Goal: Information Seeking & Learning: Check status

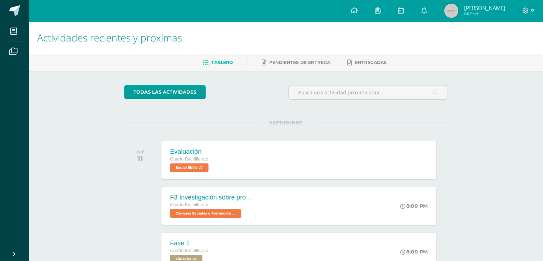
click at [459, 11] on img at bounding box center [451, 11] width 14 height 14
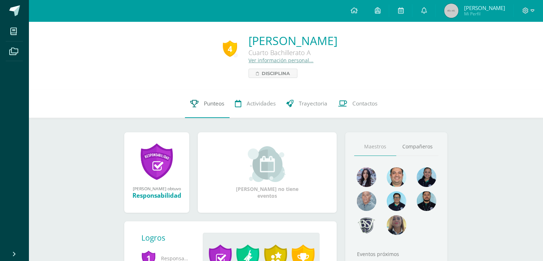
click at [217, 108] on link "Punteos" at bounding box center [207, 103] width 45 height 29
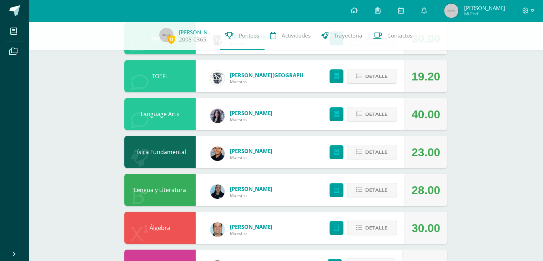
scroll to position [179, 0]
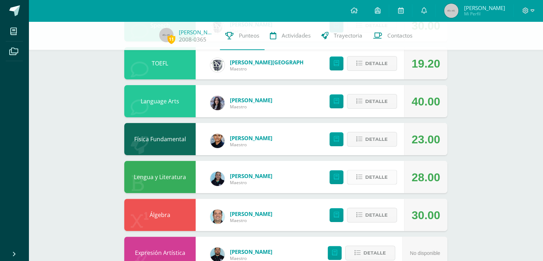
click at [369, 177] on span "Detalle" at bounding box center [376, 176] width 23 height 13
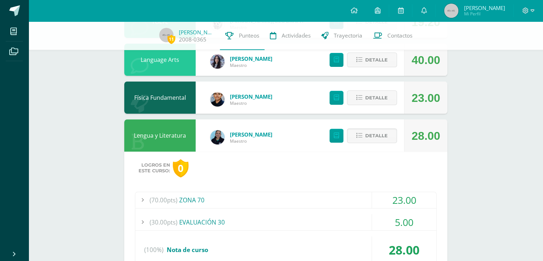
scroll to position [250, 0]
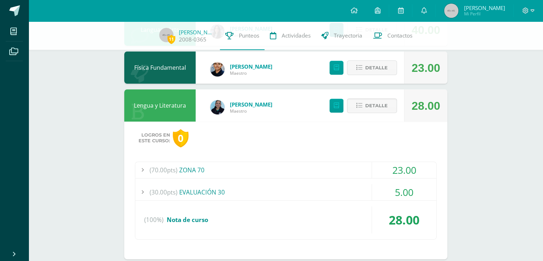
click at [363, 169] on div "(70.00pts) ZONA 70" at bounding box center [285, 170] width 301 height 16
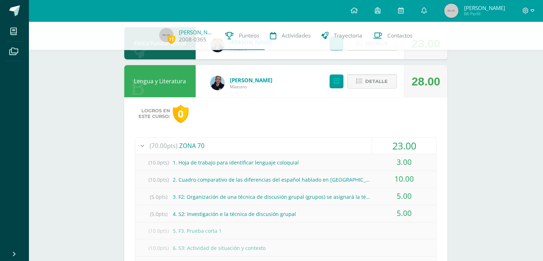
scroll to position [322, 0]
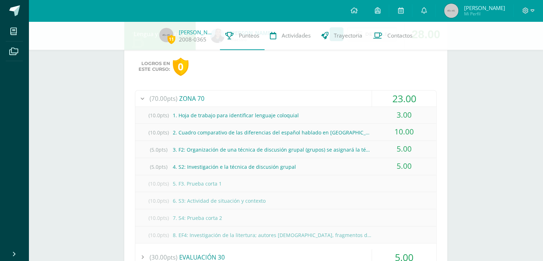
drag, startPoint x: 416, startPoint y: 119, endPoint x: 146, endPoint y: 120, distance: 269.4
click at [146, 120] on div "(10.0pts) 1. Hoja de trabajo para identificar lenguaje coloquial 3.00" at bounding box center [285, 115] width 301 height 17
click at [402, 114] on div "3.00" at bounding box center [404, 115] width 64 height 16
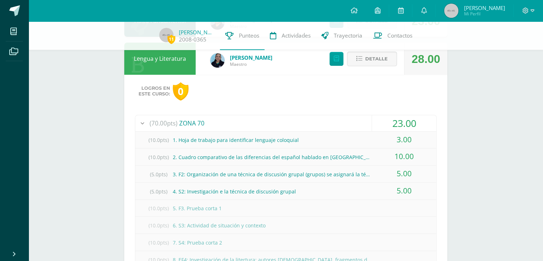
scroll to position [286, 0]
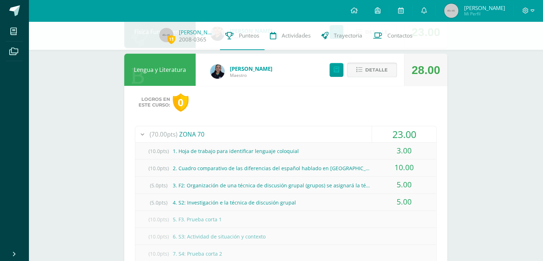
click at [367, 73] on span "Detalle" at bounding box center [376, 69] width 23 height 13
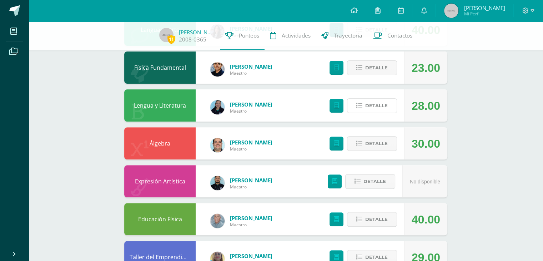
scroll to position [214, 0]
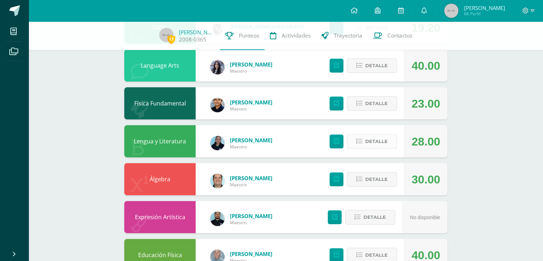
click at [369, 142] on span "Detalle" at bounding box center [376, 141] width 23 height 13
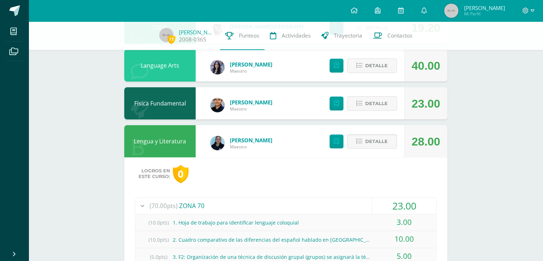
click at [374, 212] on div "23.00" at bounding box center [404, 206] width 64 height 16
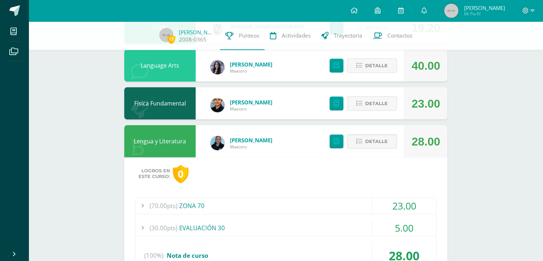
click at [377, 208] on div "23.00" at bounding box center [404, 206] width 64 height 16
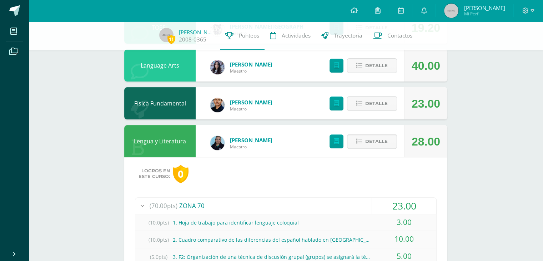
click at [377, 208] on div "23.00" at bounding box center [404, 206] width 64 height 16
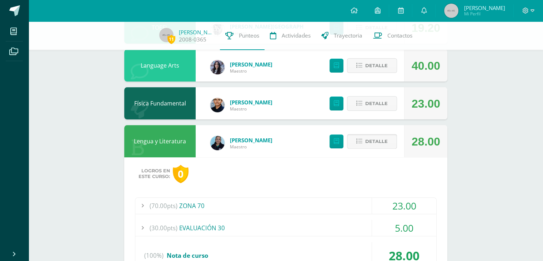
click at [385, 148] on span "Detalle" at bounding box center [376, 141] width 23 height 13
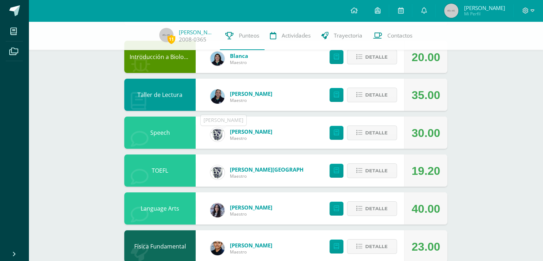
scroll to position [0, 0]
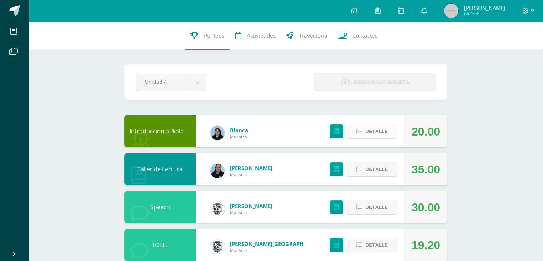
click at [365, 129] on button "Detalle" at bounding box center [372, 131] width 50 height 15
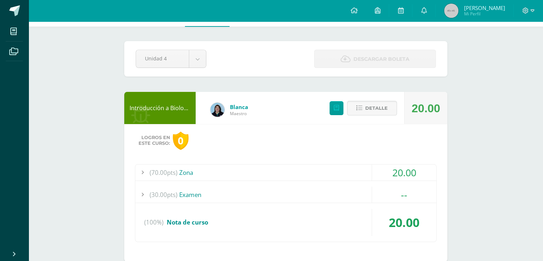
scroll to position [36, 0]
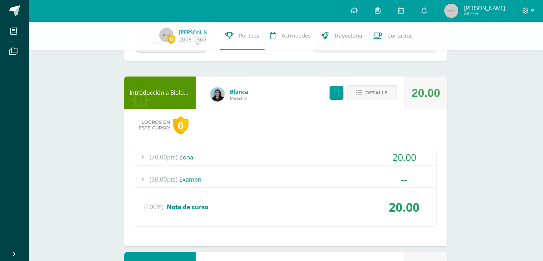
click at [332, 150] on div "(70.00pts) Zona" at bounding box center [285, 157] width 301 height 16
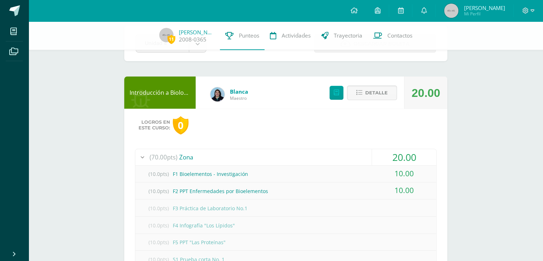
click at [336, 155] on div "(70.00pts) Zona" at bounding box center [285, 157] width 301 height 16
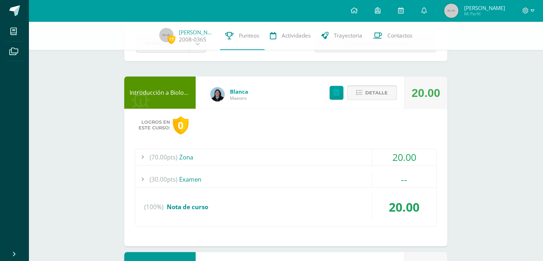
click at [367, 99] on span "Detalle" at bounding box center [376, 92] width 23 height 13
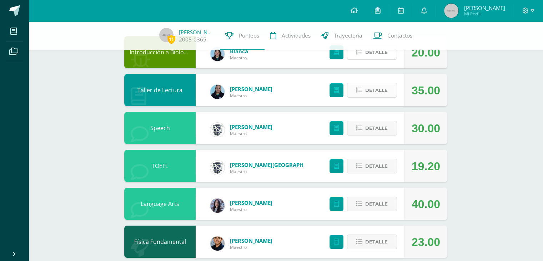
scroll to position [107, 0]
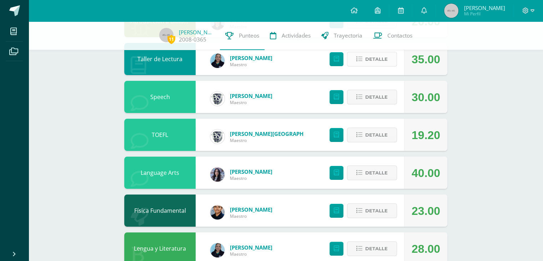
click at [382, 57] on span "Detalle" at bounding box center [376, 59] width 23 height 13
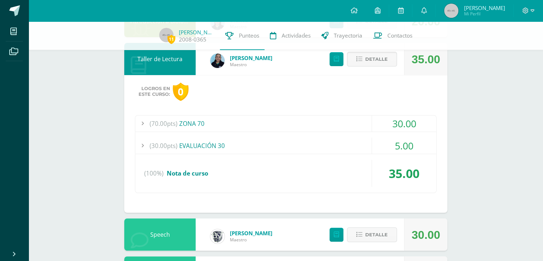
click at [338, 126] on div "(70.00pts) ZONA 70" at bounding box center [285, 123] width 301 height 16
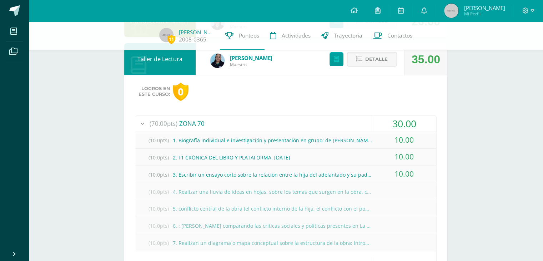
click at [338, 126] on div "(70.00pts) ZONA 70" at bounding box center [285, 123] width 301 height 16
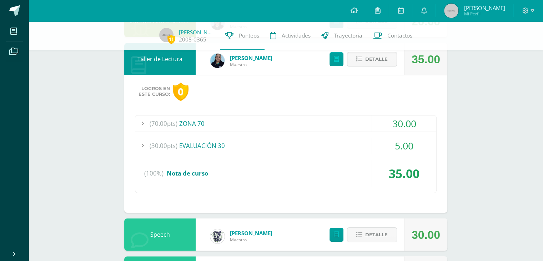
click at [364, 62] on button "Detalle" at bounding box center [372, 59] width 50 height 15
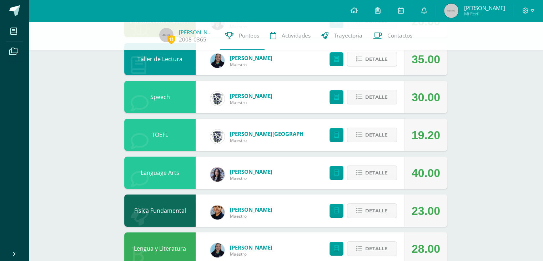
click at [376, 59] on span "Detalle" at bounding box center [376, 59] width 23 height 13
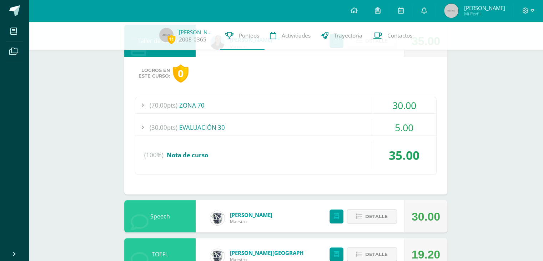
scroll to position [143, 0]
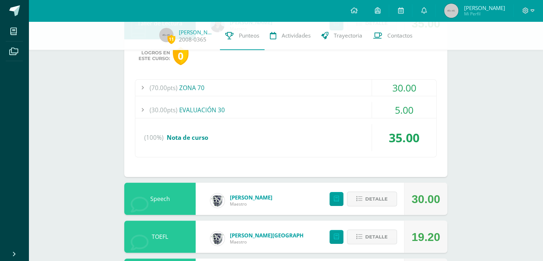
click at [349, 110] on div "(30.00pts) EVALUACIÓN 30" at bounding box center [285, 110] width 301 height 16
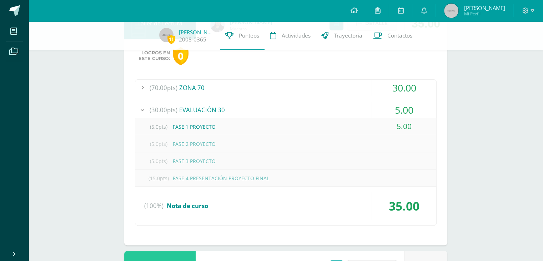
click at [349, 110] on div "(30.00pts) EVALUACIÓN 30" at bounding box center [285, 110] width 301 height 16
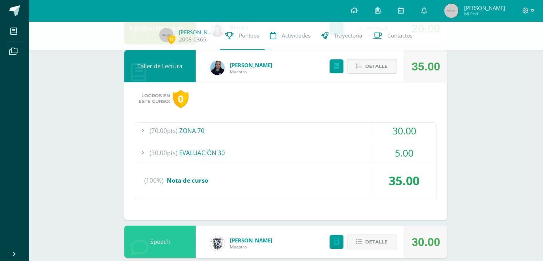
scroll to position [71, 0]
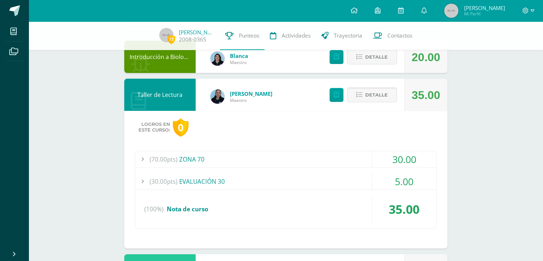
click at [382, 94] on span "Detalle" at bounding box center [376, 94] width 23 height 13
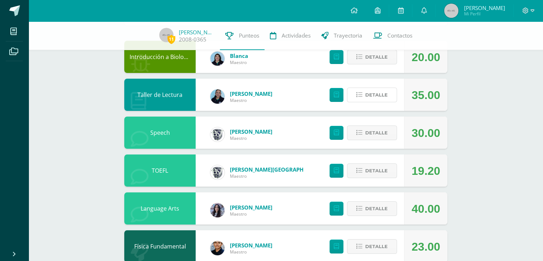
scroll to position [107, 0]
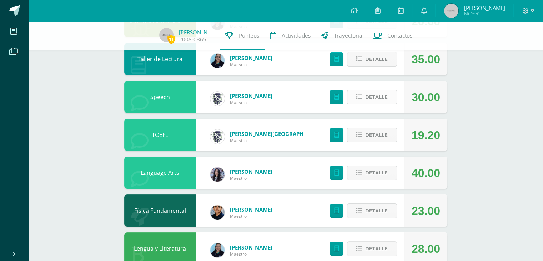
click at [371, 100] on span "Detalle" at bounding box center [376, 96] width 23 height 13
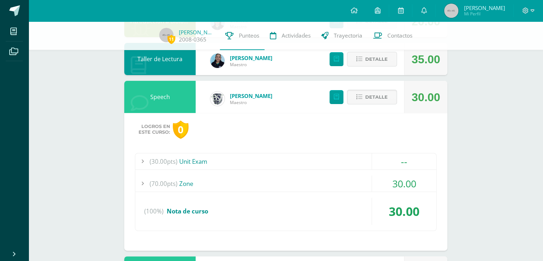
click at [265, 170] on div "(30.00pts) Unit Exam -- Sin actividades (70.00pts) Zone 30.00" at bounding box center [286, 192] width 302 height 78
click at [222, 183] on div "(70.00pts) Zone" at bounding box center [285, 183] width 301 height 16
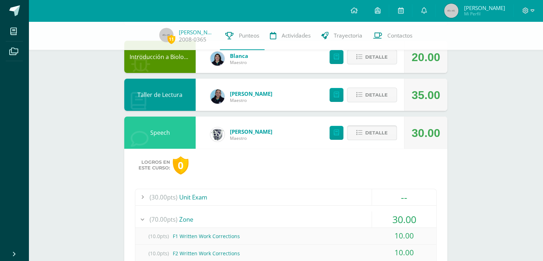
click at [383, 134] on span "Detalle" at bounding box center [376, 132] width 23 height 13
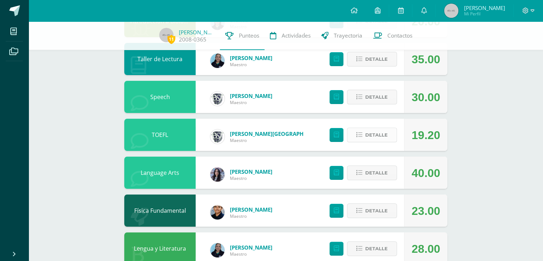
click at [379, 134] on span "Detalle" at bounding box center [376, 134] width 23 height 13
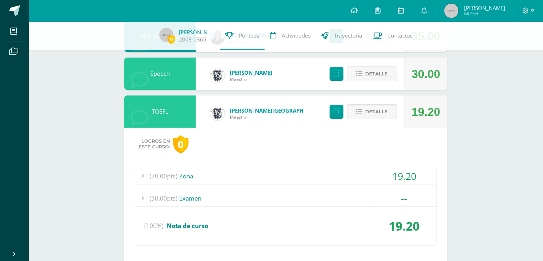
scroll to position [143, 0]
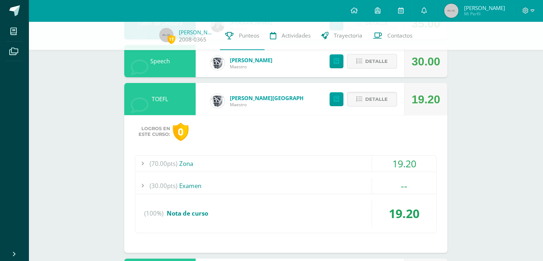
click at [333, 170] on div "(70.00pts) Zona" at bounding box center [285, 163] width 301 height 16
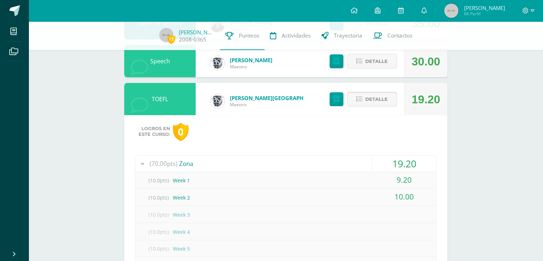
click at [370, 103] on span "Detalle" at bounding box center [376, 99] width 23 height 13
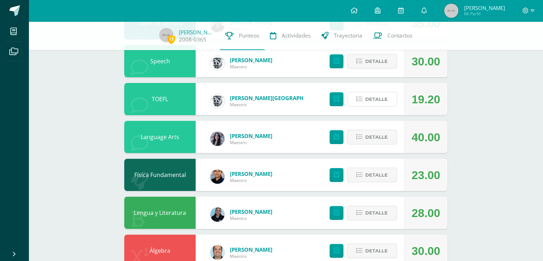
scroll to position [214, 0]
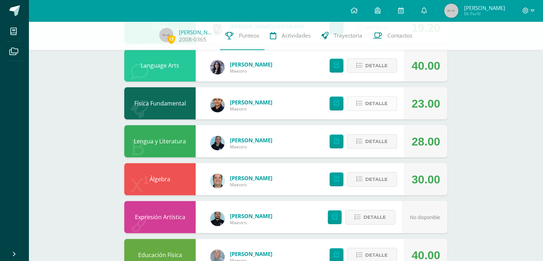
click at [365, 108] on button "Detalle" at bounding box center [372, 103] width 50 height 15
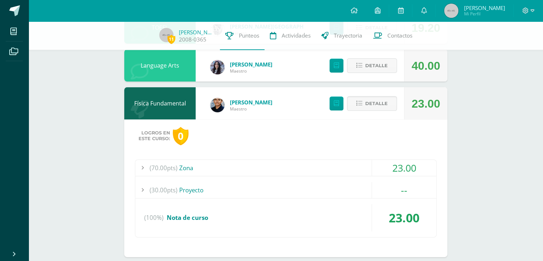
click at [302, 169] on div "(70.00pts) Zona" at bounding box center [285, 168] width 301 height 16
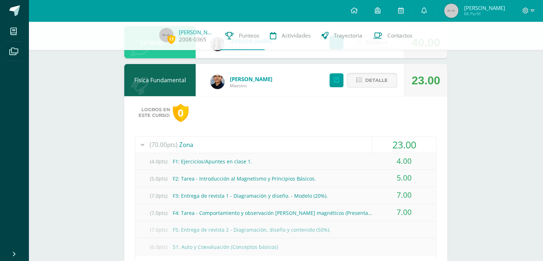
scroll to position [250, 0]
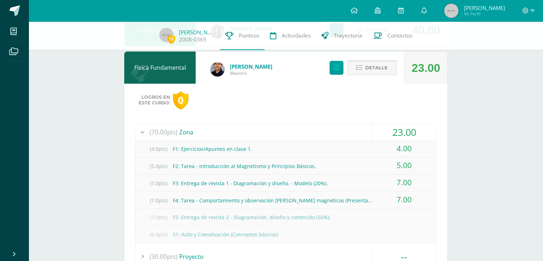
click at [369, 66] on span "Detalle" at bounding box center [376, 67] width 23 height 13
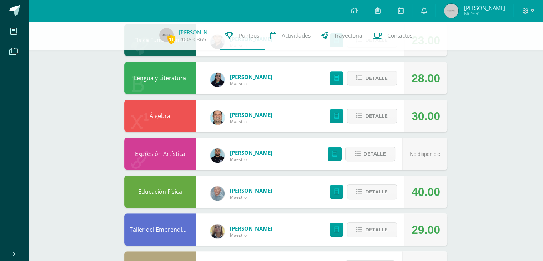
scroll to position [286, 0]
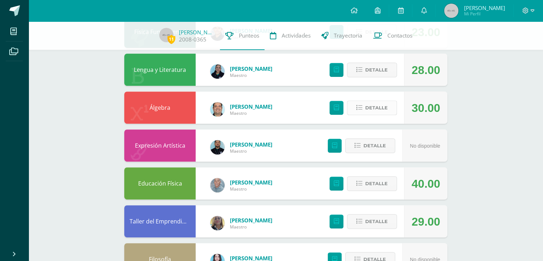
click at [368, 108] on span "Detalle" at bounding box center [376, 107] width 23 height 13
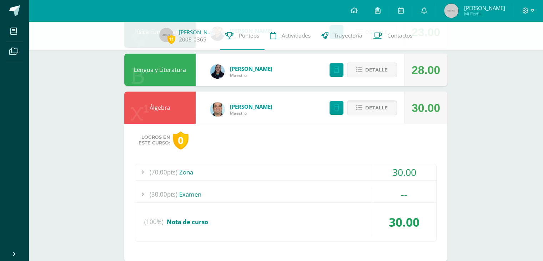
scroll to position [322, 0]
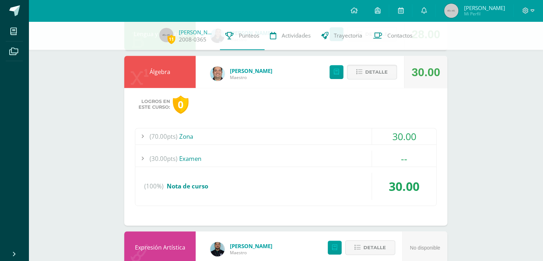
click at [323, 141] on div "(70.00pts) Zona" at bounding box center [285, 136] width 301 height 16
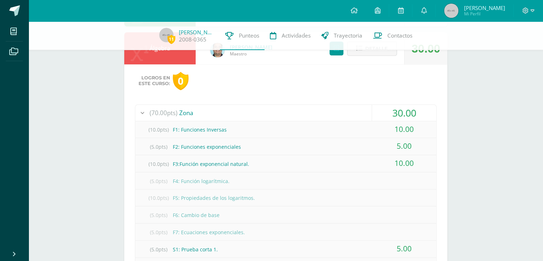
scroll to position [357, 0]
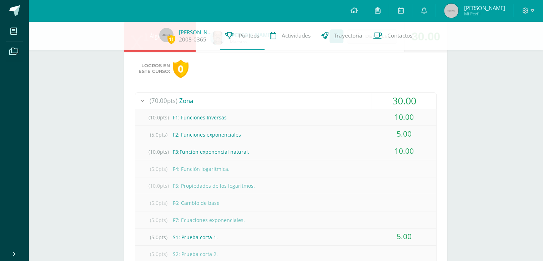
drag, startPoint x: 286, startPoint y: 135, endPoint x: 400, endPoint y: 134, distance: 114.7
click at [400, 134] on div "(5.0pts) F2: Funciones exponenciales 5.00" at bounding box center [285, 134] width 301 height 17
click at [417, 139] on div "5.00" at bounding box center [404, 134] width 64 height 16
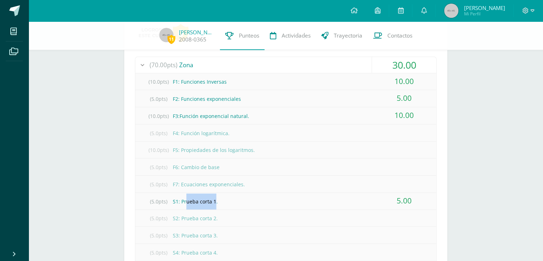
drag, startPoint x: 214, startPoint y: 197, endPoint x: 185, endPoint y: 198, distance: 29.3
click at [185, 198] on div "(5.0pts) S1: Prueba corta 1." at bounding box center [285, 201] width 301 height 16
click at [279, 198] on div "(5.0pts) S1: Prueba corta 1." at bounding box center [285, 201] width 301 height 16
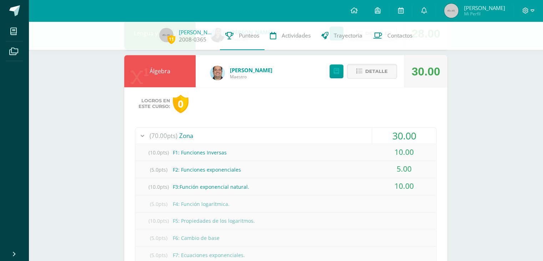
scroll to position [322, 0]
click at [379, 74] on span "Detalle" at bounding box center [376, 71] width 23 height 13
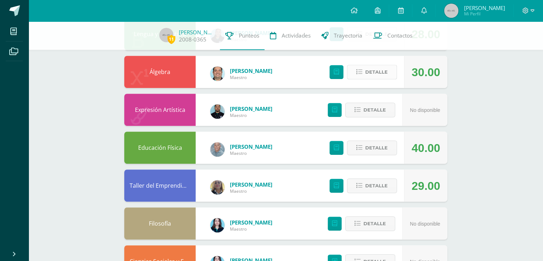
click at [380, 77] on span "Detalle" at bounding box center [376, 71] width 23 height 13
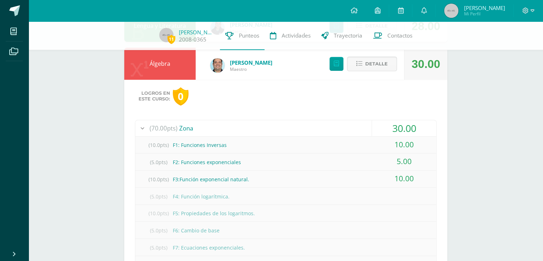
scroll to position [286, 0]
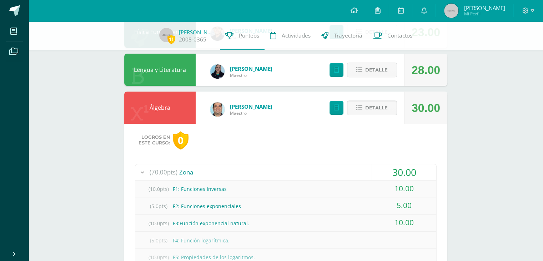
click at [379, 110] on span "Detalle" at bounding box center [376, 107] width 23 height 13
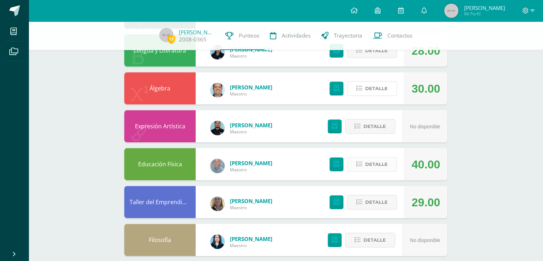
scroll to position [322, 0]
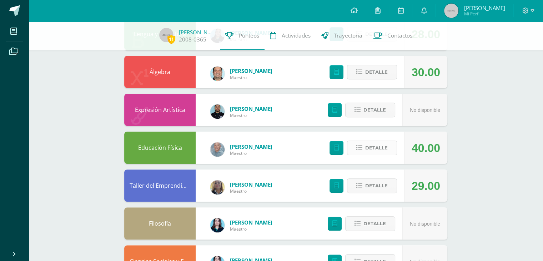
click at [361, 147] on icon at bounding box center [360, 148] width 6 height 6
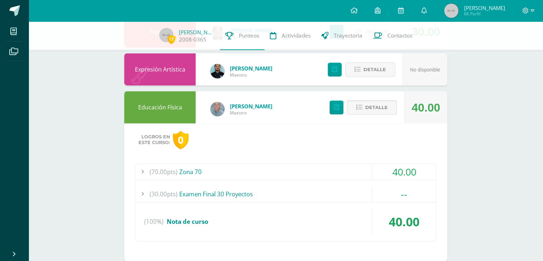
scroll to position [393, 0]
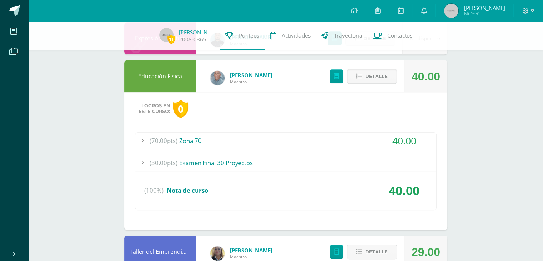
click at [328, 138] on div "(70.00pts) Zona 70" at bounding box center [285, 141] width 301 height 16
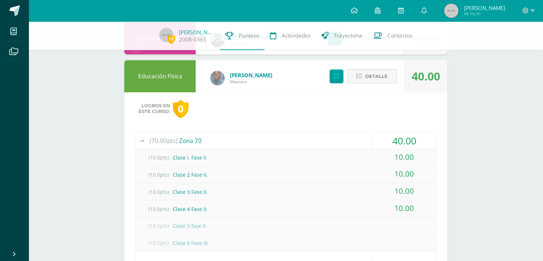
click at [328, 138] on div "(70.00pts) Zona 70" at bounding box center [285, 141] width 301 height 16
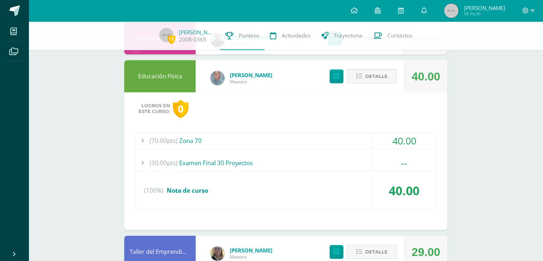
click at [370, 80] on span "Detalle" at bounding box center [376, 76] width 23 height 13
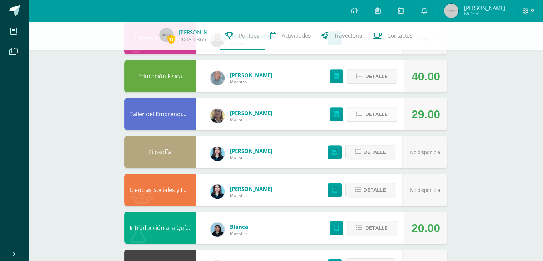
click at [385, 116] on span "Detalle" at bounding box center [376, 114] width 23 height 13
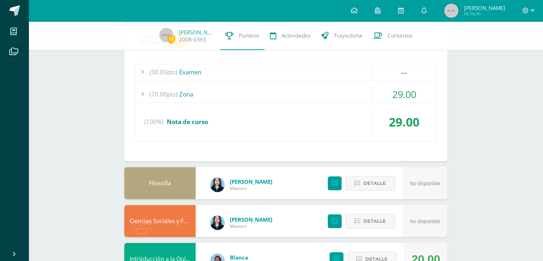
scroll to position [500, 0]
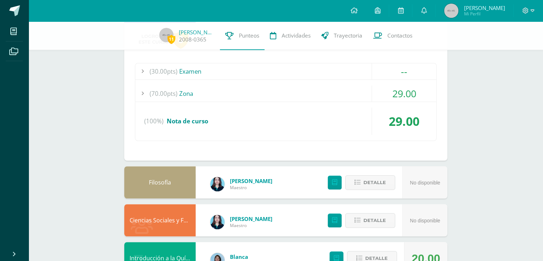
click at [356, 98] on div "(70.00pts) Zona" at bounding box center [285, 93] width 301 height 16
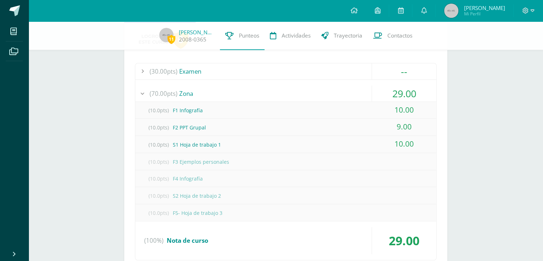
click at [357, 96] on div "(70.00pts) Zona" at bounding box center [285, 93] width 301 height 16
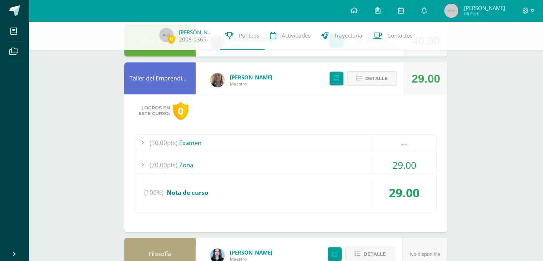
click at [385, 84] on span "Detalle" at bounding box center [376, 78] width 23 height 13
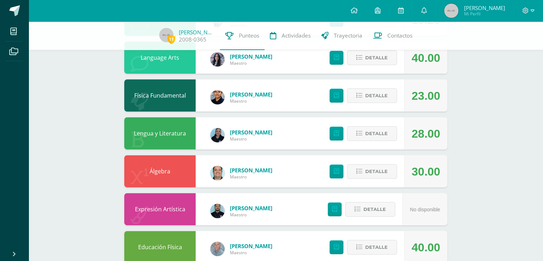
scroll to position [186, 0]
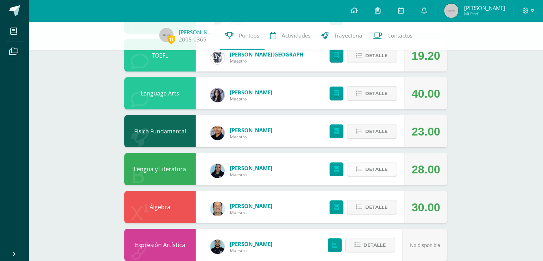
click at [375, 175] on span "Detalle" at bounding box center [376, 169] width 23 height 13
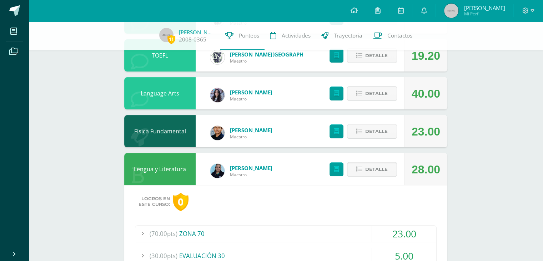
scroll to position [222, 0]
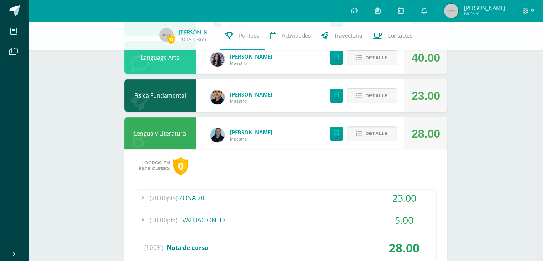
click at [361, 193] on div "(70.00pts) ZONA 70" at bounding box center [285, 198] width 301 height 16
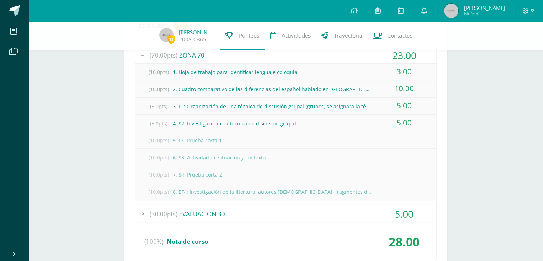
scroll to position [365, 0]
drag, startPoint x: 173, startPoint y: 142, endPoint x: 253, endPoint y: 145, distance: 79.8
click at [253, 145] on div "(10.0pts) 5. F3. Prueba corta 1" at bounding box center [285, 140] width 301 height 16
click at [233, 142] on div "(10.0pts) 5. F3. Prueba corta 1" at bounding box center [285, 140] width 301 height 16
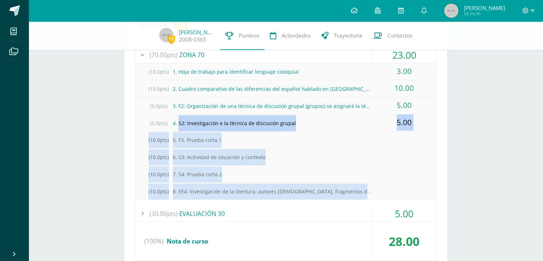
drag, startPoint x: 375, startPoint y: 191, endPoint x: 179, endPoint y: 123, distance: 208.0
click at [179, 123] on div "(10.0pts) 1. Hoja de trabajo para identificar lenguaje coloquial 3.00 (10.0pts)…" at bounding box center [285, 131] width 301 height 136
click at [278, 122] on div "(5.0pts) 4. S2: Investigación e la técnica de discusión grupal" at bounding box center [285, 123] width 301 height 16
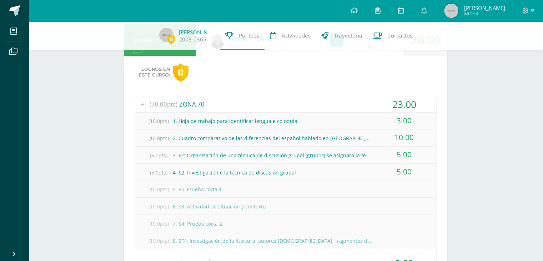
scroll to position [294, 0]
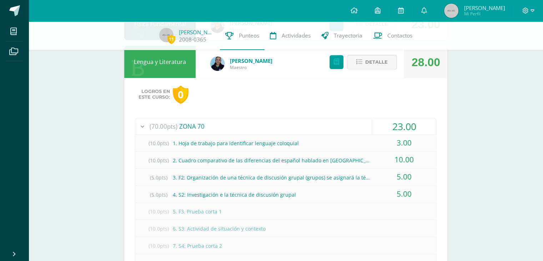
click at [374, 65] on span "Detalle" at bounding box center [376, 61] width 23 height 13
